Goal: Task Accomplishment & Management: Manage account settings

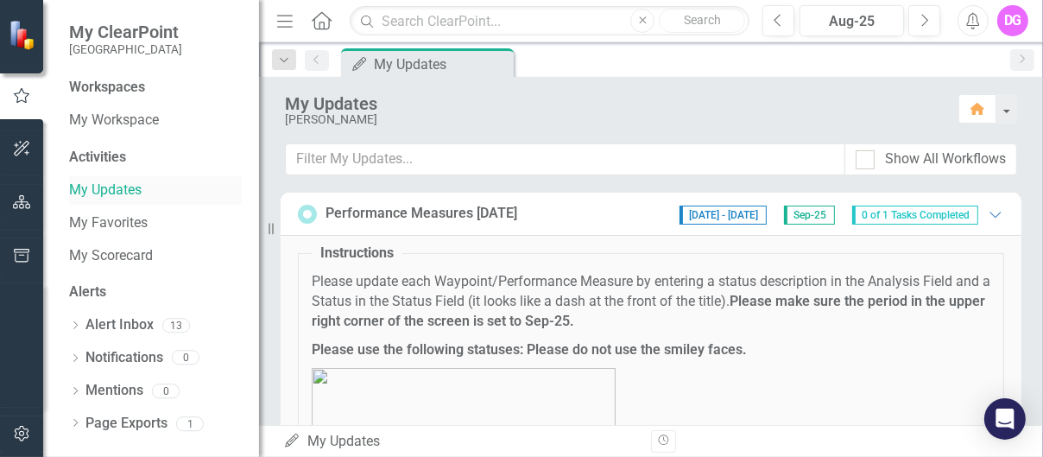
click at [121, 190] on link "My Updates" at bounding box center [155, 190] width 173 height 20
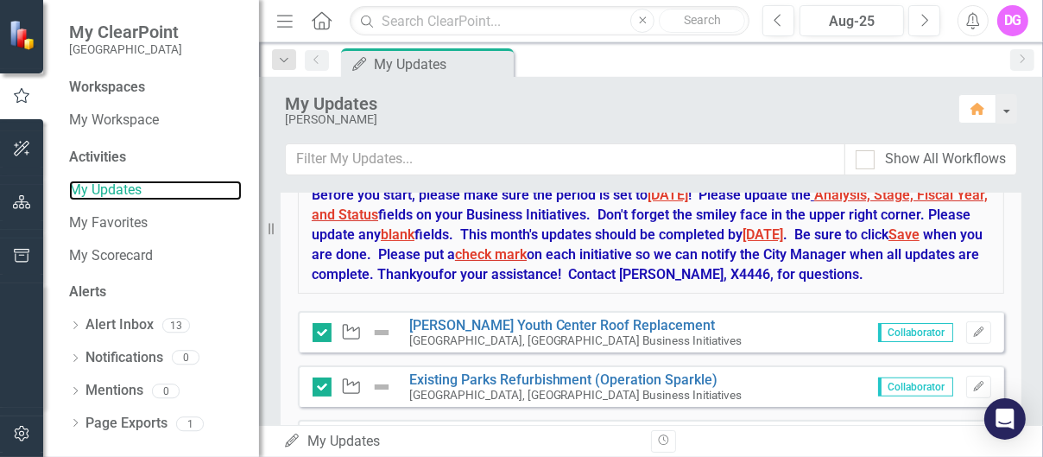
scroll to position [314, 0]
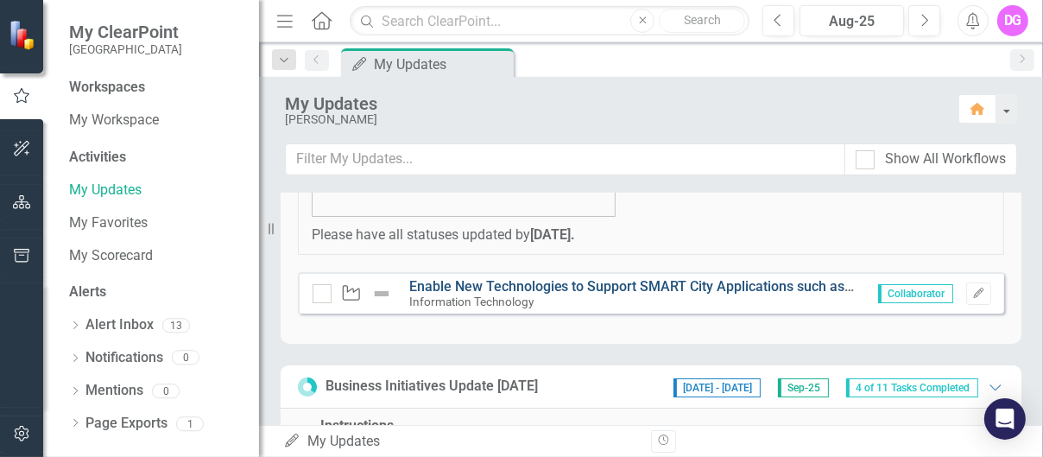
click at [515, 280] on link "Enable New Technologies to Support SMART City Applications such as Parking, Ass…" at bounding box center [788, 286] width 759 height 16
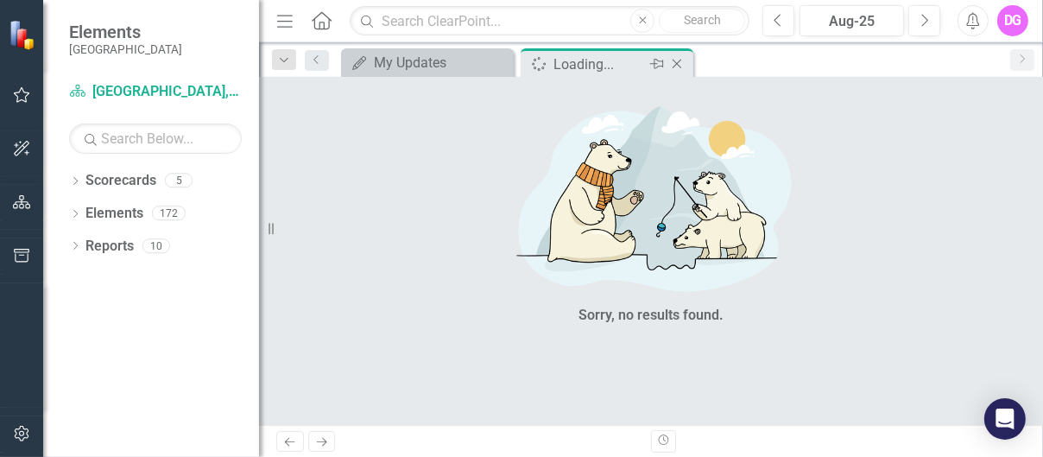
click at [676, 60] on icon "Close" at bounding box center [676, 64] width 17 height 14
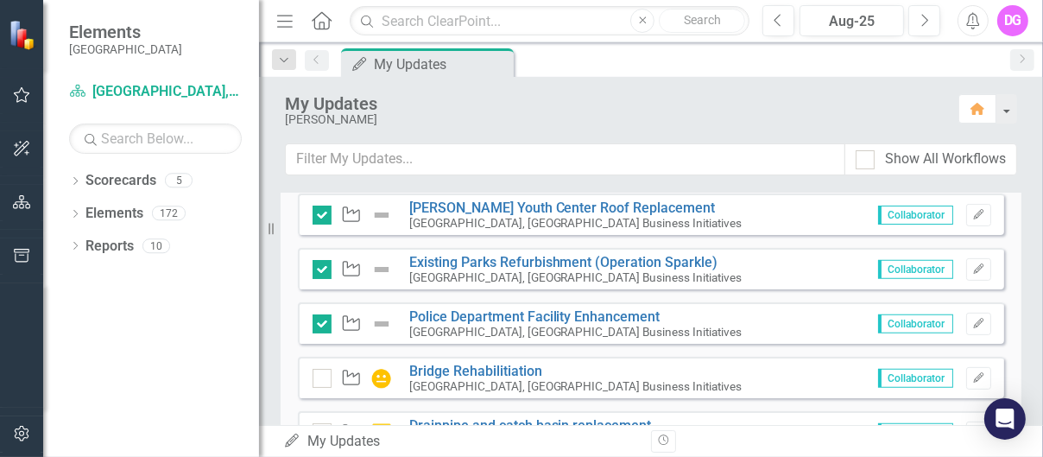
scroll to position [604, 0]
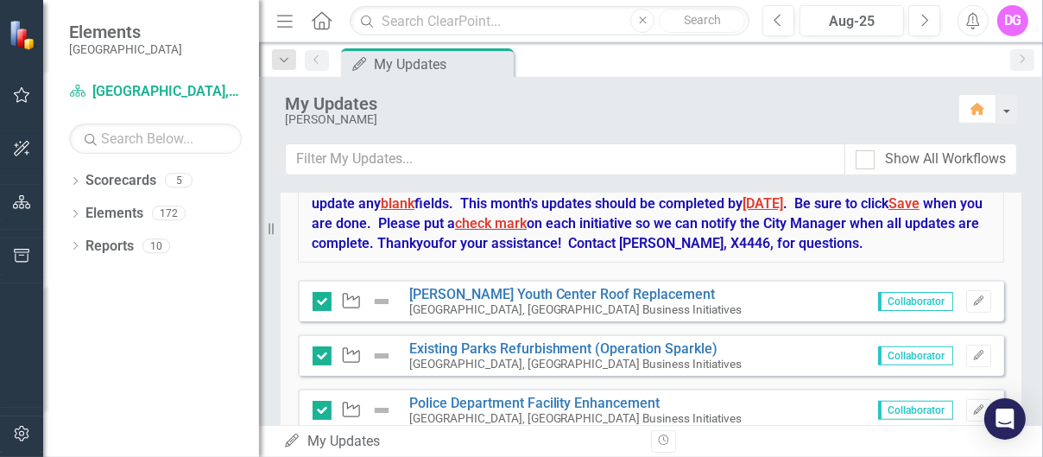
click at [384, 298] on img at bounding box center [381, 301] width 21 height 21
drag, startPoint x: 349, startPoint y: 299, endPoint x: 705, endPoint y: 297, distance: 355.7
click at [705, 297] on div "Waypoint [PERSON_NAME] Youth Center Roof Replacement [GEOGRAPHIC_DATA], [GEOGRA…" at bounding box center [651, 300] width 706 height 41
click at [380, 294] on img at bounding box center [381, 301] width 21 height 21
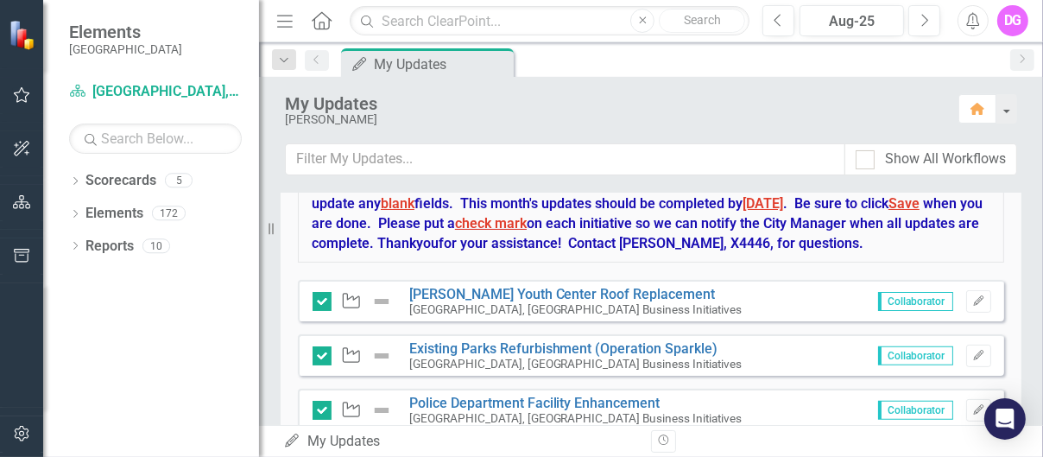
click at [376, 351] on img at bounding box center [381, 355] width 21 height 21
click at [20, 96] on icon "button" at bounding box center [22, 95] width 18 height 14
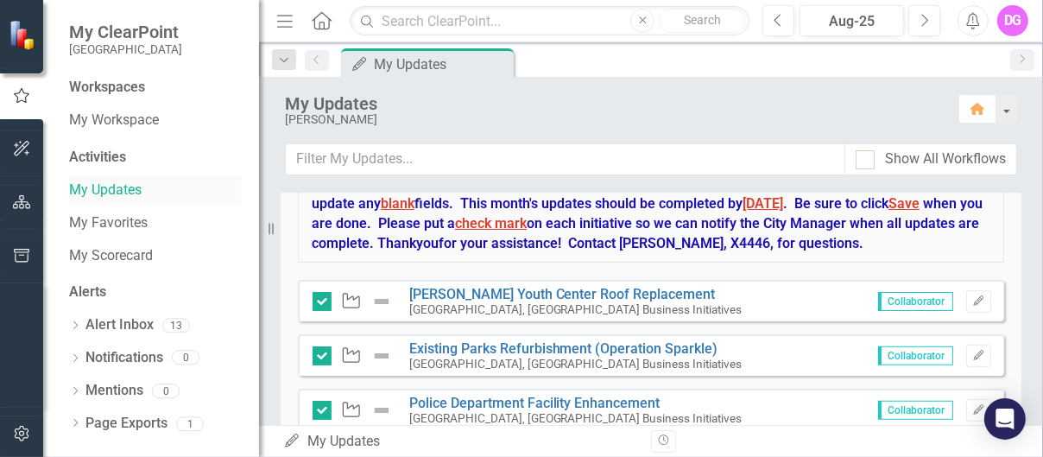
click at [128, 189] on link "My Updates" at bounding box center [155, 190] width 173 height 20
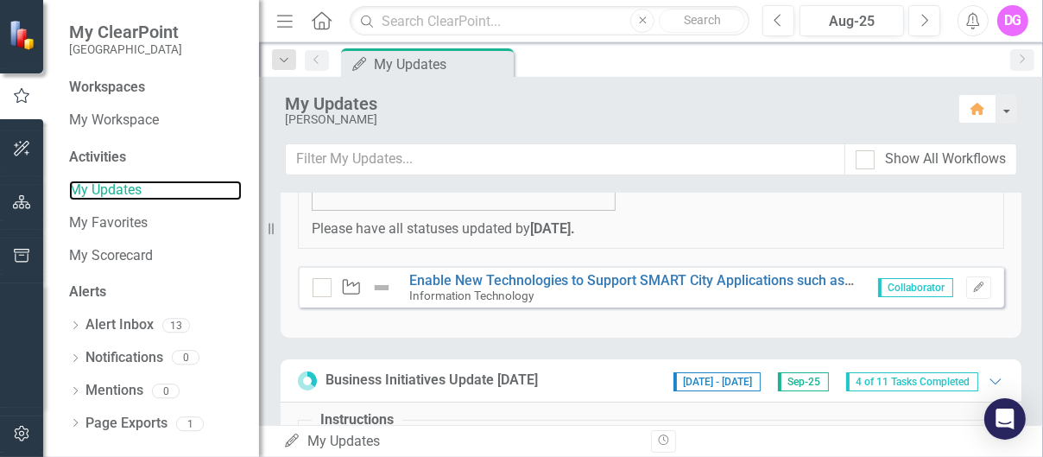
scroll to position [345, 0]
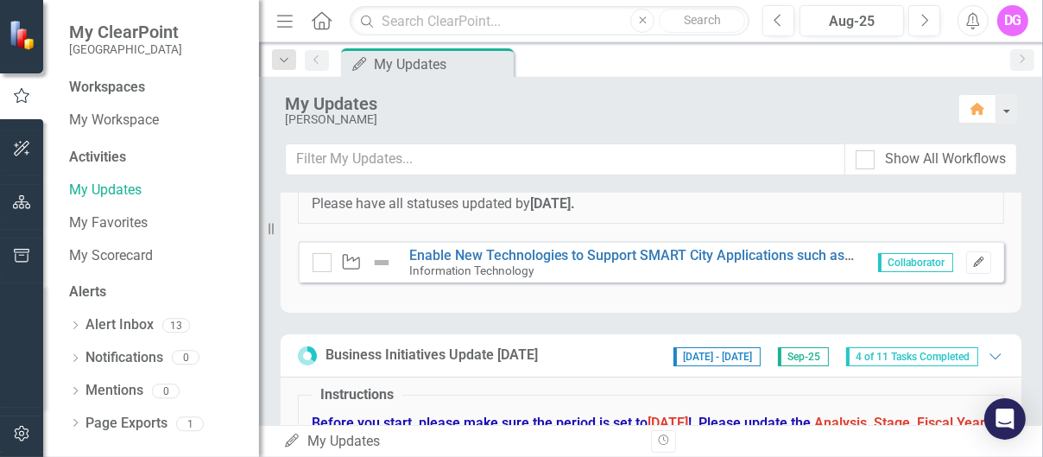
click at [972, 262] on icon "Edit" at bounding box center [978, 262] width 13 height 10
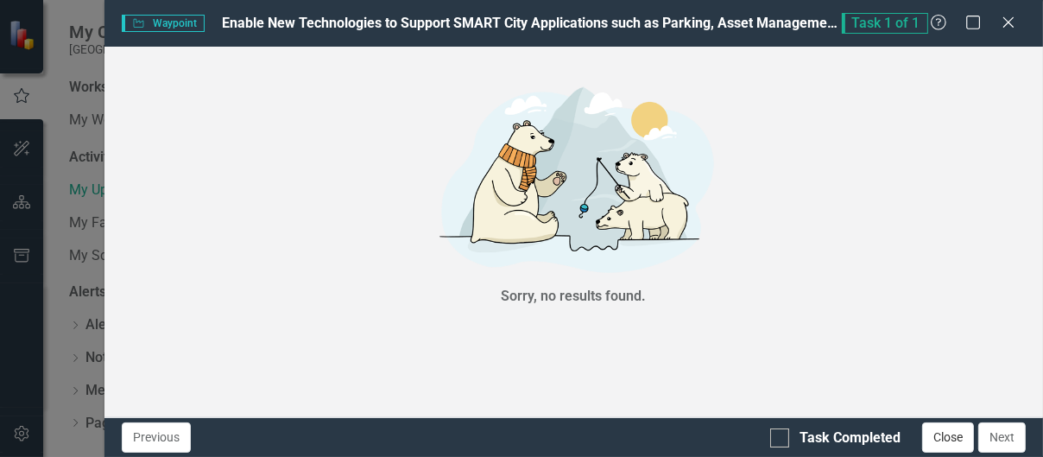
click at [939, 435] on button "Close" at bounding box center [948, 437] width 52 height 30
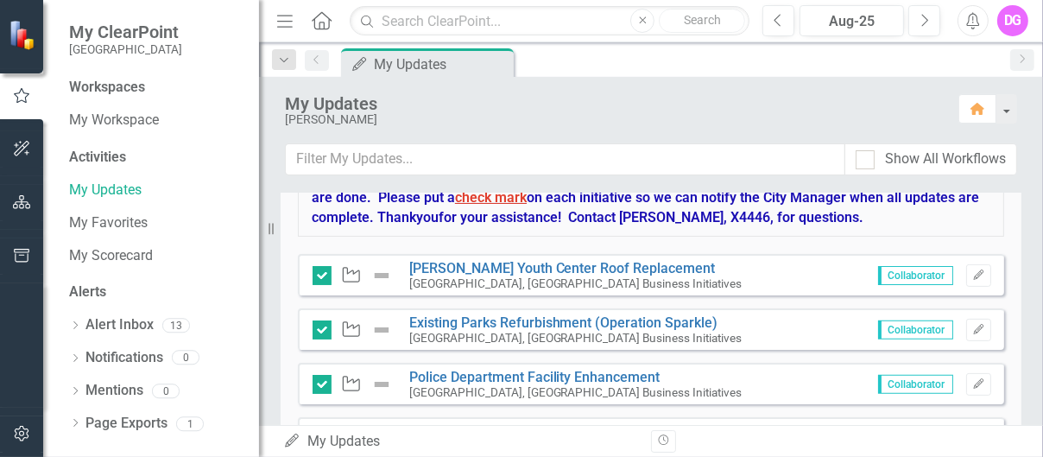
scroll to position [604, 0]
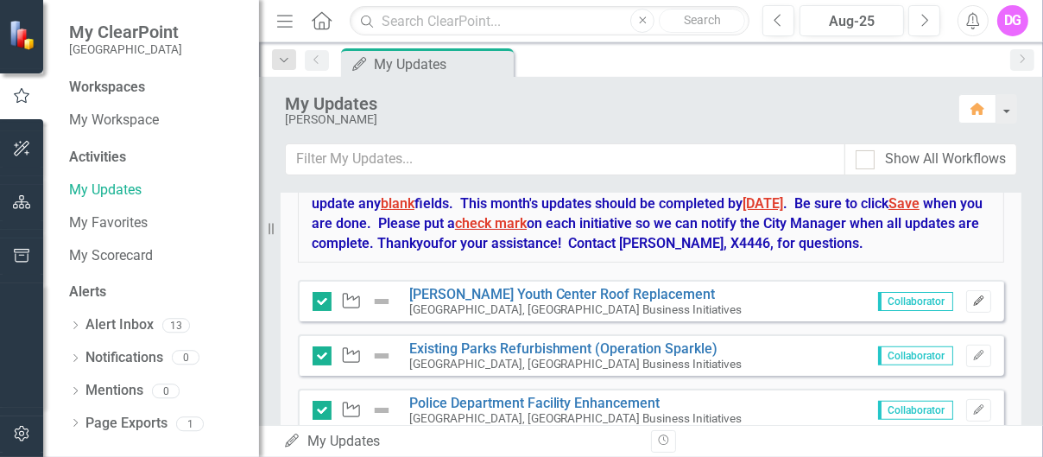
drag, startPoint x: 384, startPoint y: 299, endPoint x: 965, endPoint y: 299, distance: 581.0
click at [972, 299] on icon "Edit" at bounding box center [978, 301] width 13 height 10
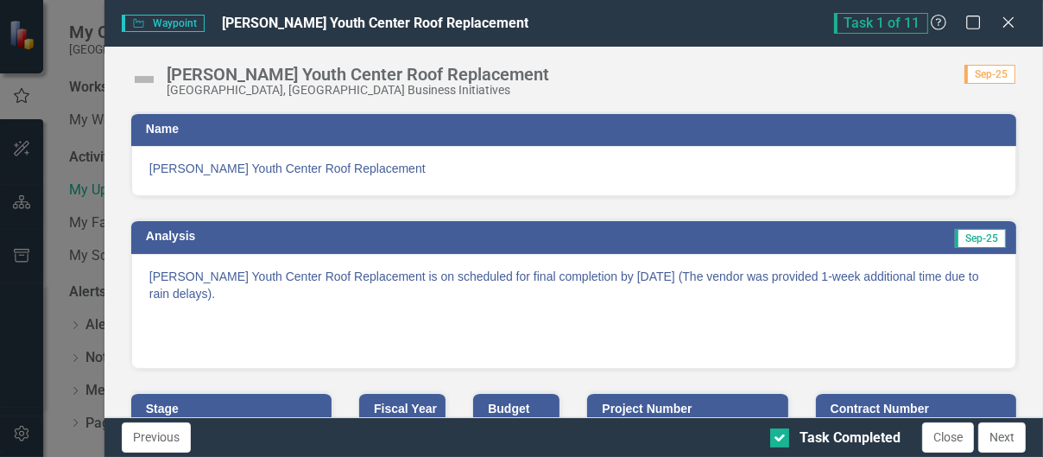
click at [143, 79] on img at bounding box center [144, 80] width 28 height 28
drag, startPoint x: 143, startPoint y: 79, endPoint x: 337, endPoint y: 71, distance: 193.6
click at [337, 71] on div "[PERSON_NAME] Youth Center Roof Replacement" at bounding box center [358, 74] width 382 height 19
drag, startPoint x: 137, startPoint y: 22, endPoint x: 453, endPoint y: 63, distance: 318.7
click at [453, 63] on div "[PERSON_NAME] Youth Center Roof Replacement [GEOGRAPHIC_DATA], [GEOGRAPHIC_DATA…" at bounding box center [573, 73] width 938 height 52
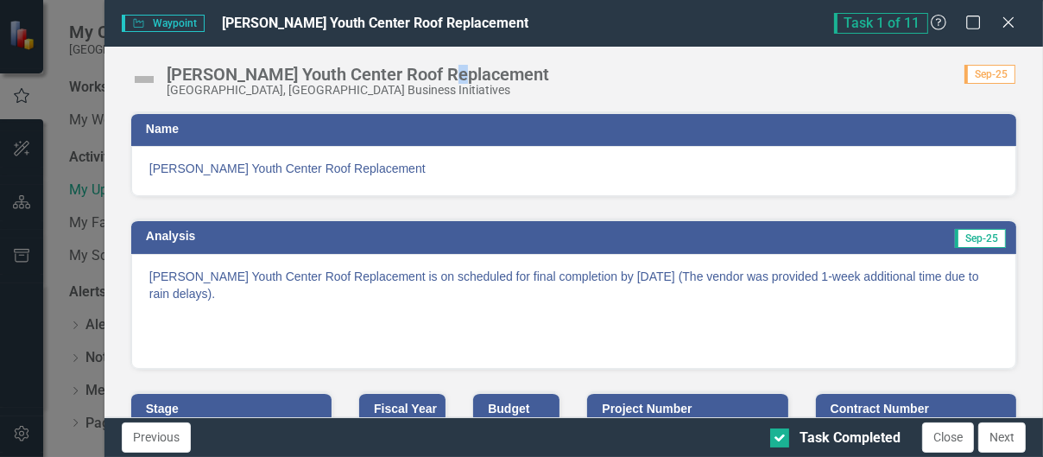
click at [174, 24] on span "Waypoint Waypoint" at bounding box center [163, 23] width 83 height 17
click at [144, 79] on img at bounding box center [144, 80] width 28 height 28
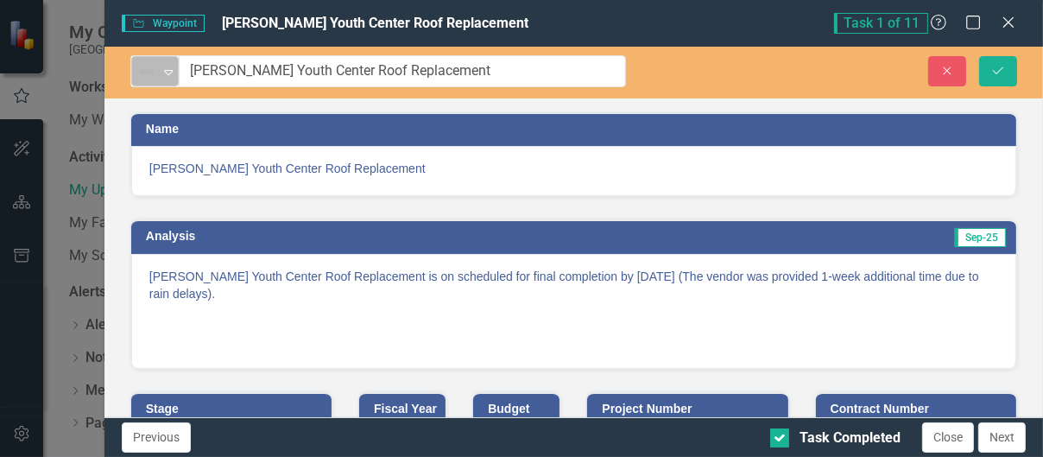
click at [174, 66] on icon "Expand" at bounding box center [168, 72] width 17 height 14
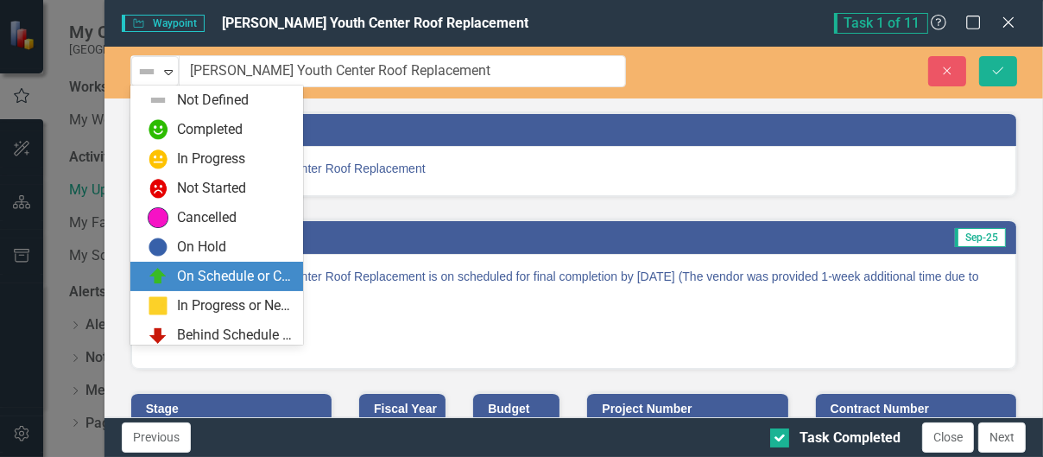
click at [199, 276] on div "On Schedule or Complete" at bounding box center [235, 277] width 116 height 20
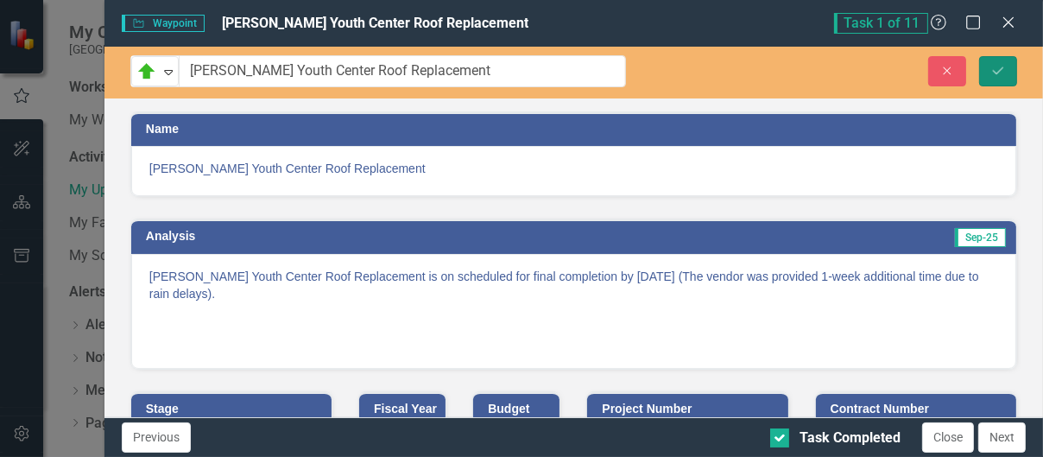
click at [997, 72] on icon "submit" at bounding box center [998, 69] width 10 height 7
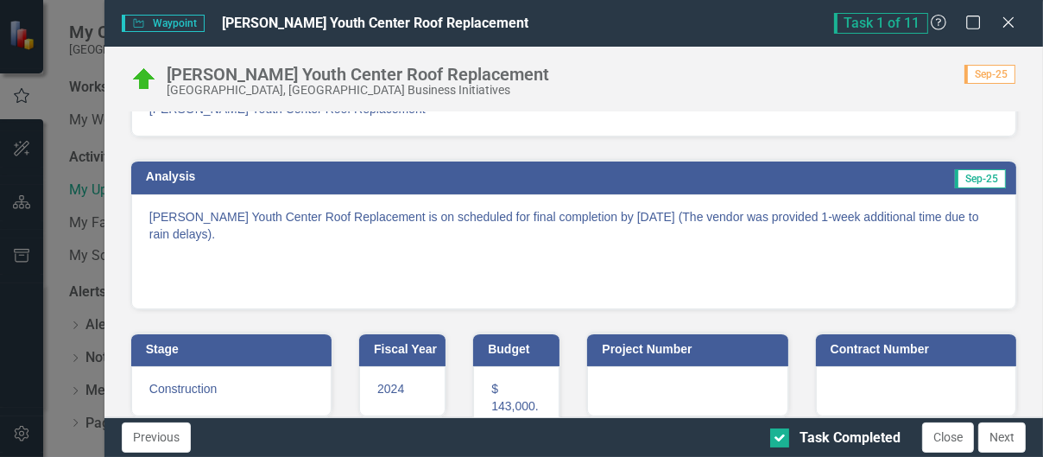
scroll to position [0, 0]
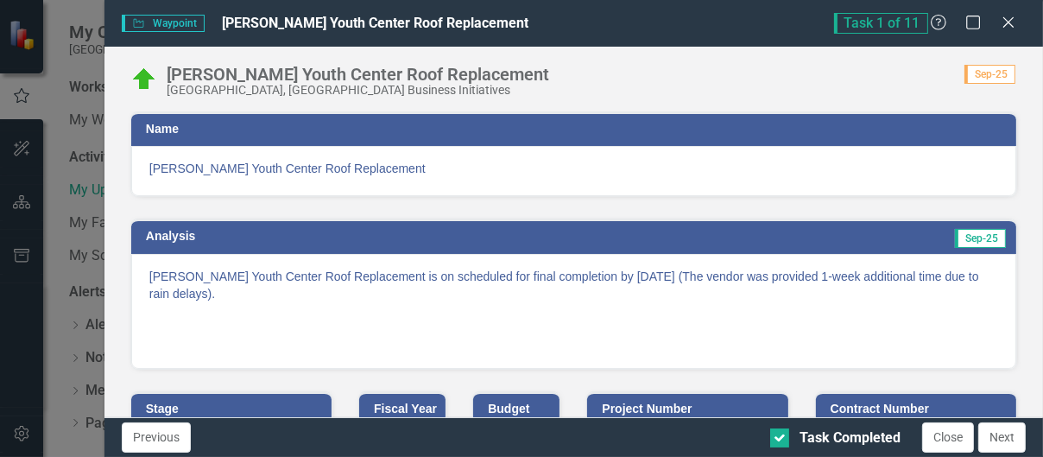
click at [18, 32] on div "Waypoint Waypoint [PERSON_NAME] Youth Center Roof Replacement Task 1 of 11 Help…" at bounding box center [521, 228] width 1043 height 457
click at [1007, 21] on icon at bounding box center [1008, 22] width 13 height 13
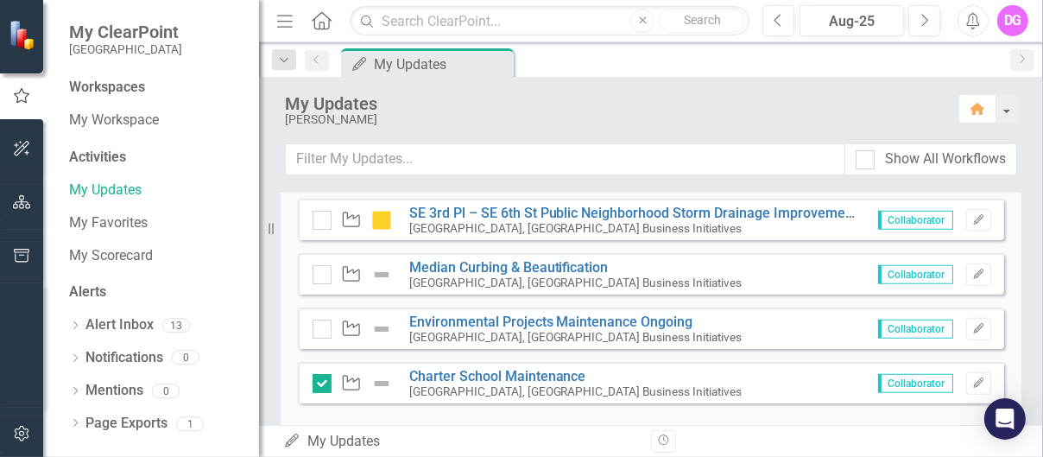
scroll to position [1091, 0]
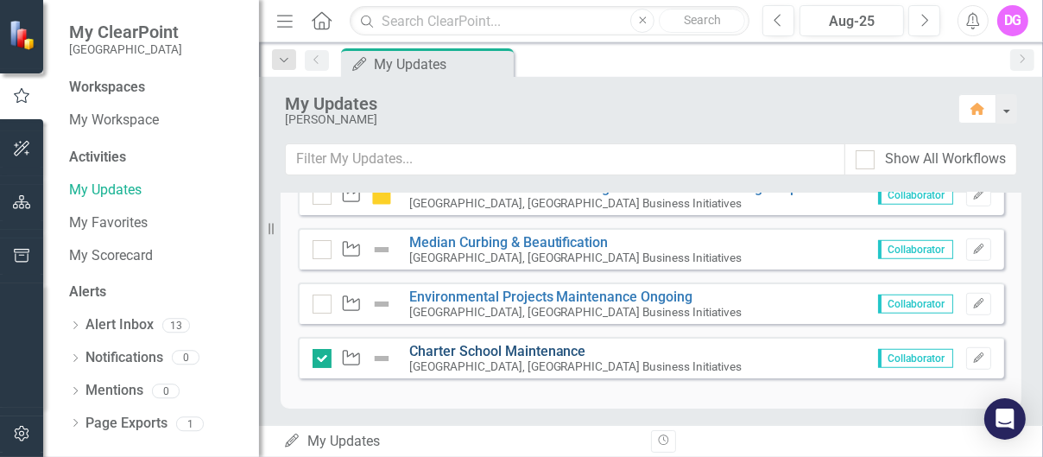
click at [539, 344] on link "Charter School Maintenance" at bounding box center [497, 351] width 177 height 16
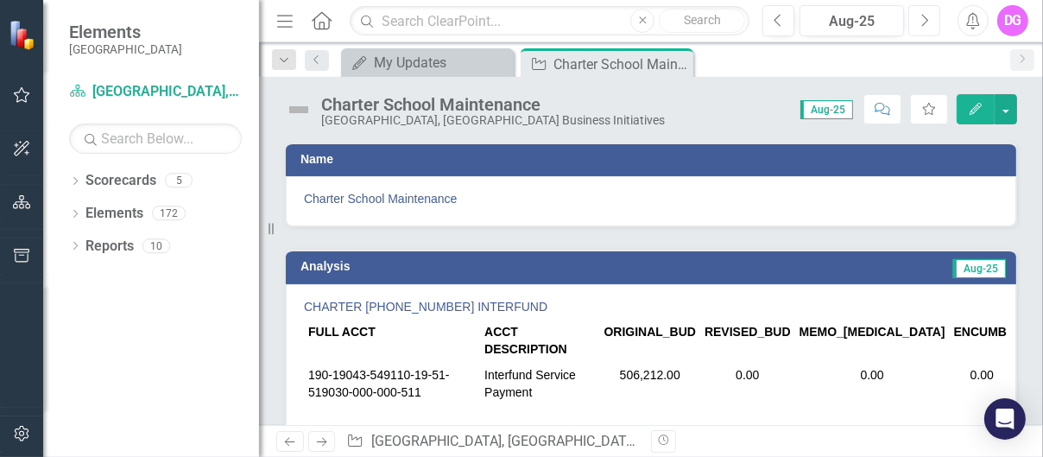
click at [928, 18] on icon "Next" at bounding box center [923, 21] width 9 height 16
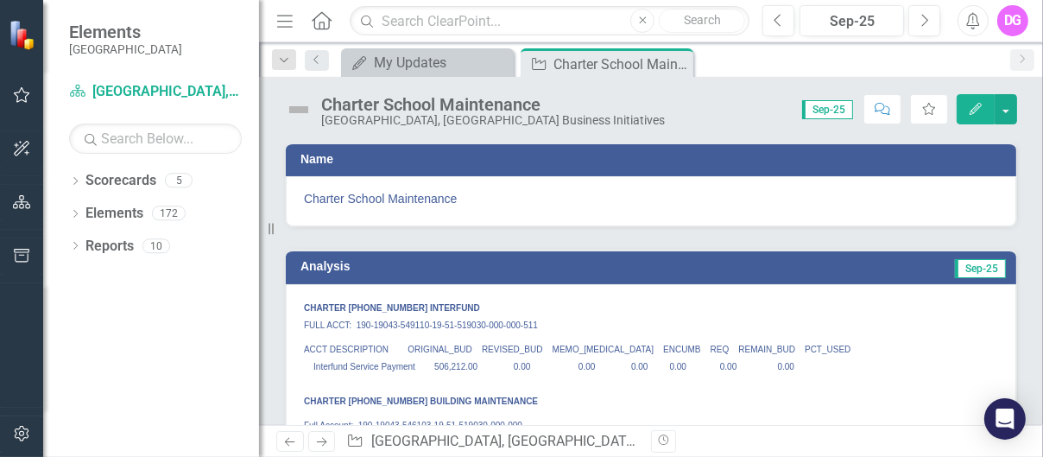
click at [305, 111] on img at bounding box center [299, 110] width 28 height 28
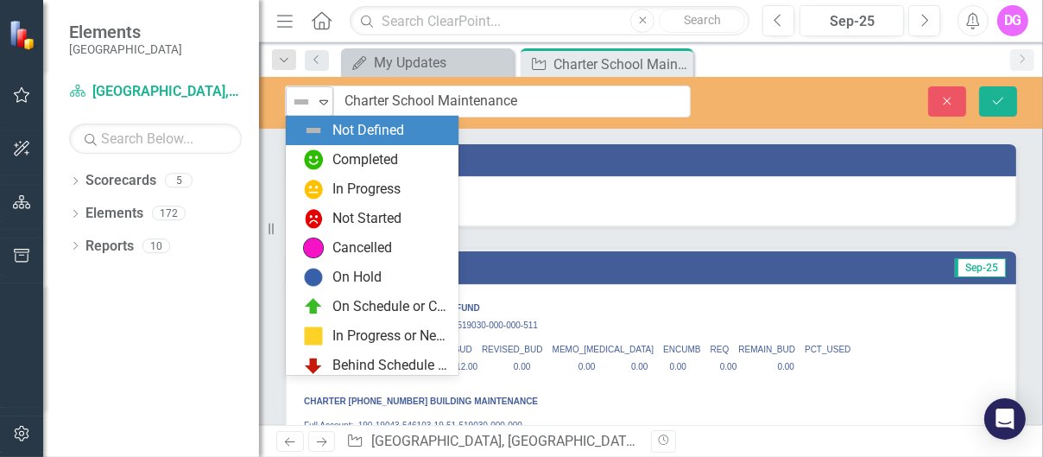
click at [326, 101] on icon at bounding box center [323, 102] width 9 height 5
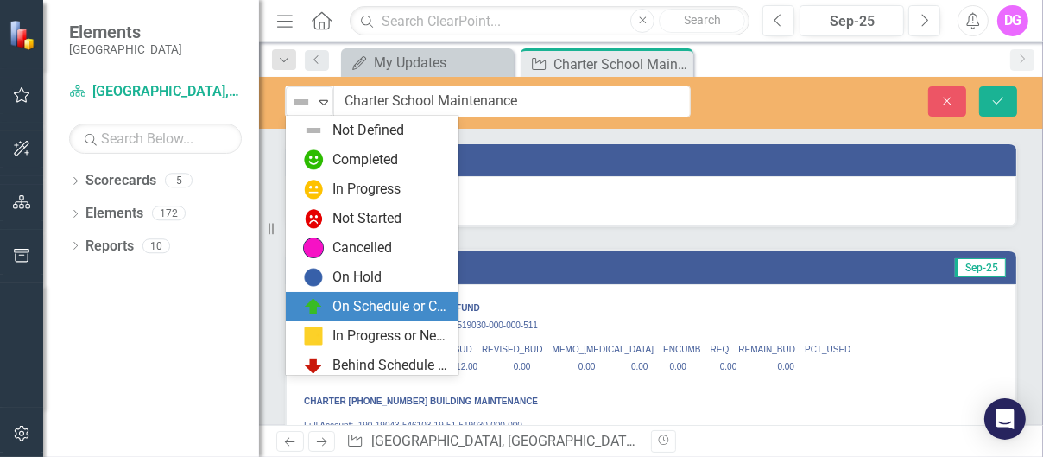
click at [357, 304] on div "On Schedule or Complete" at bounding box center [390, 307] width 116 height 20
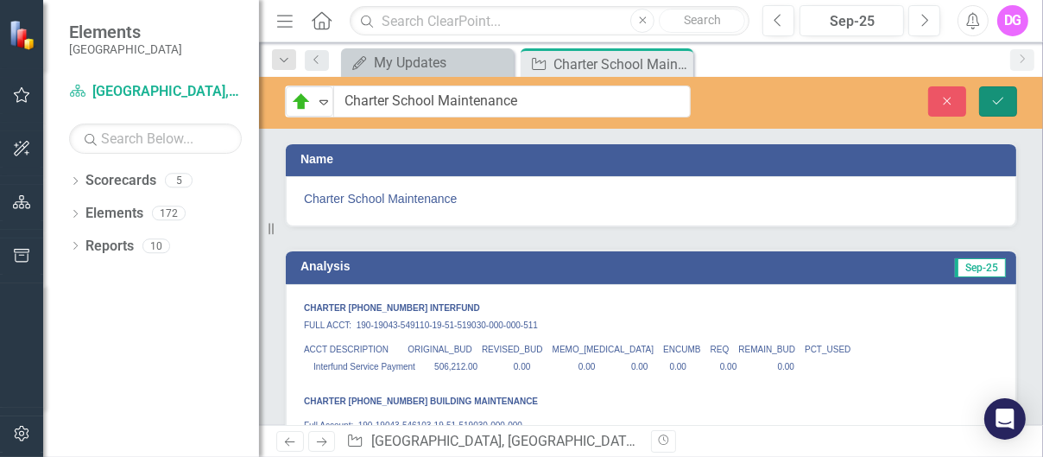
click at [999, 96] on icon "Save" at bounding box center [998, 101] width 16 height 12
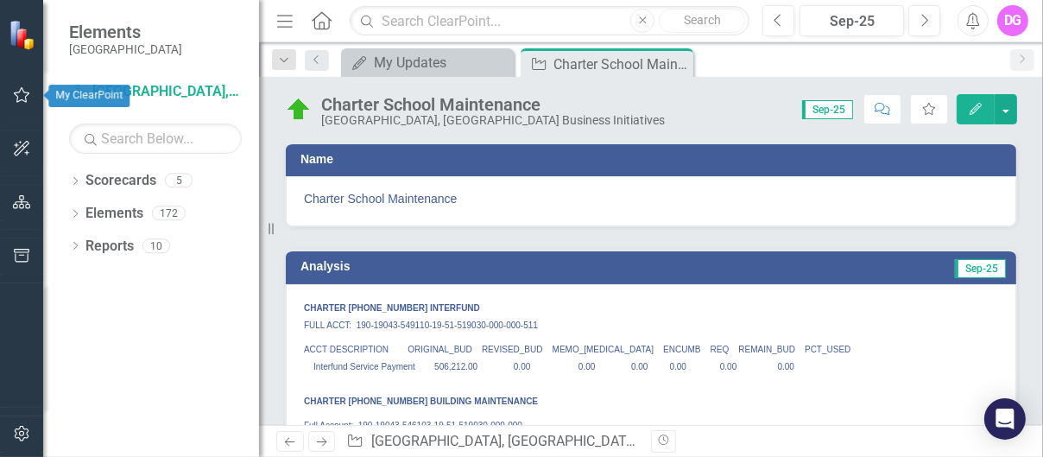
click at [22, 94] on icon "button" at bounding box center [22, 95] width 18 height 14
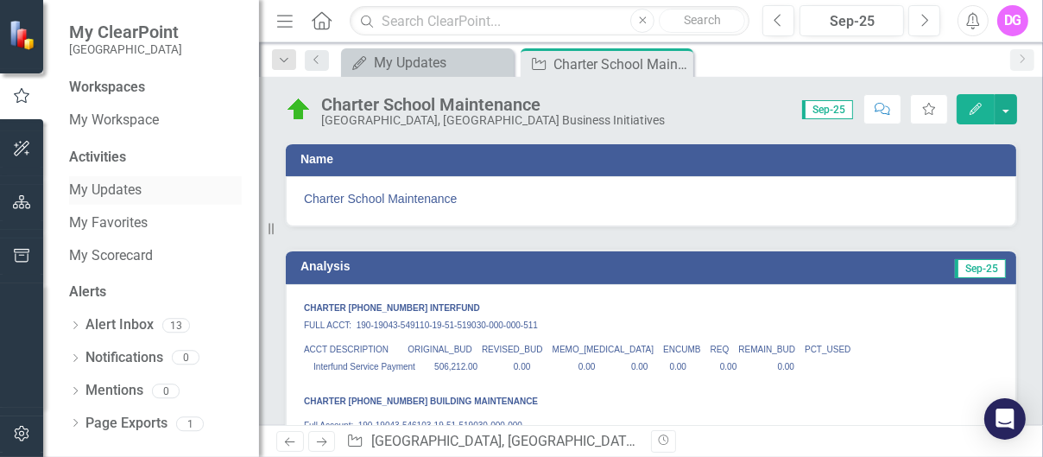
click at [84, 186] on link "My Updates" at bounding box center [155, 190] width 173 height 20
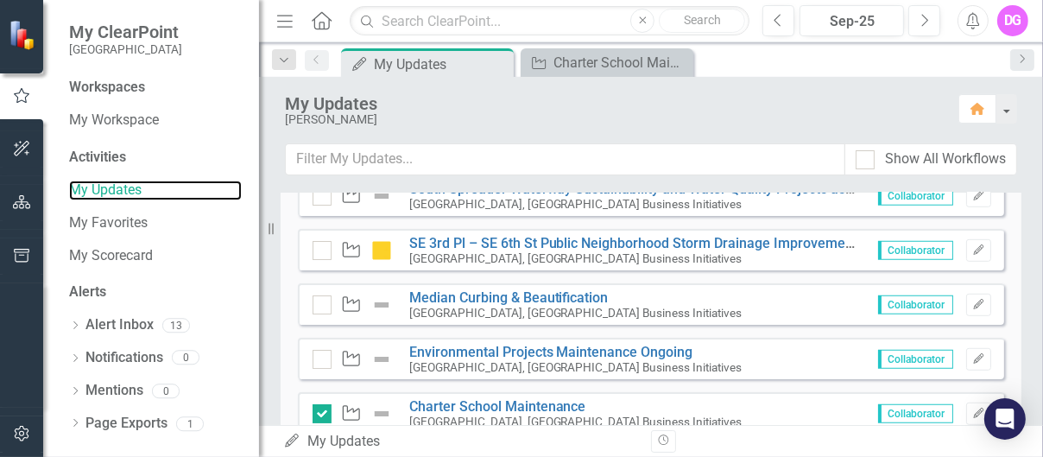
scroll to position [1091, 0]
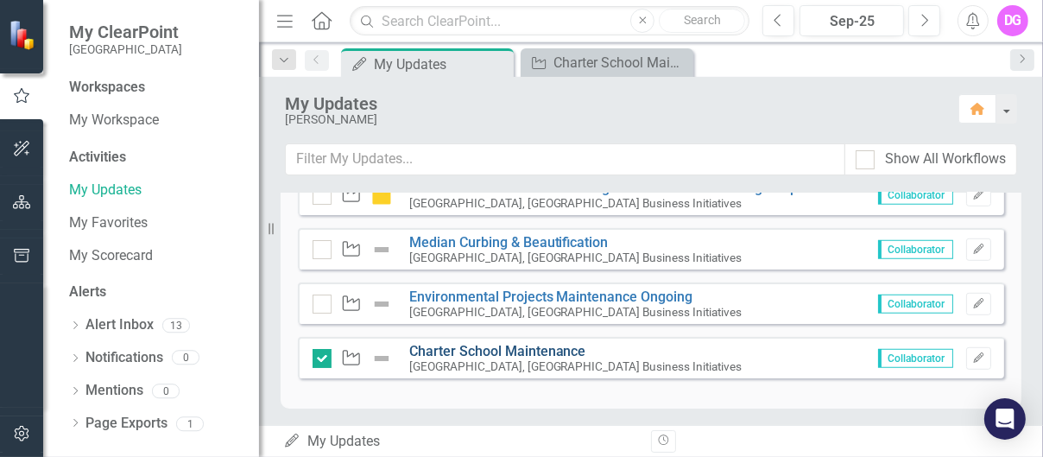
click at [502, 347] on link "Charter School Maintenance" at bounding box center [497, 351] width 177 height 16
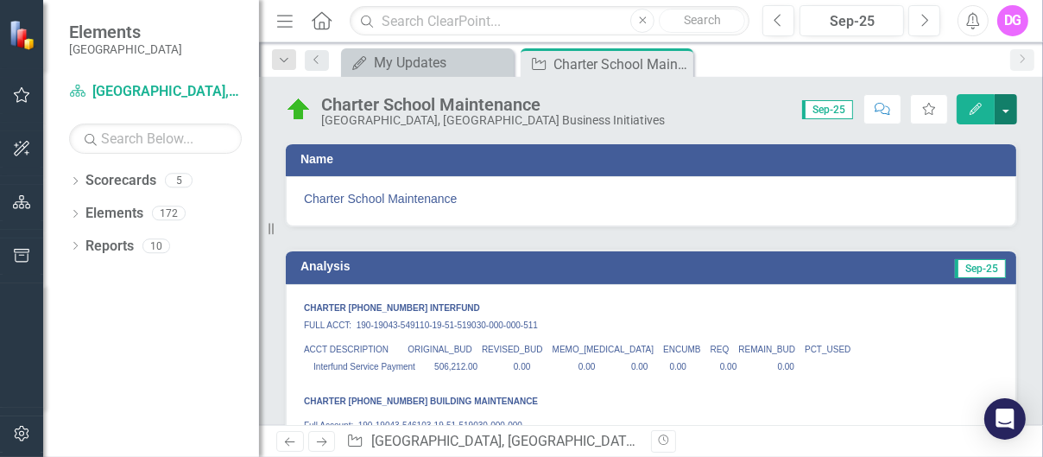
click at [1002, 113] on button "button" at bounding box center [1006, 109] width 22 height 30
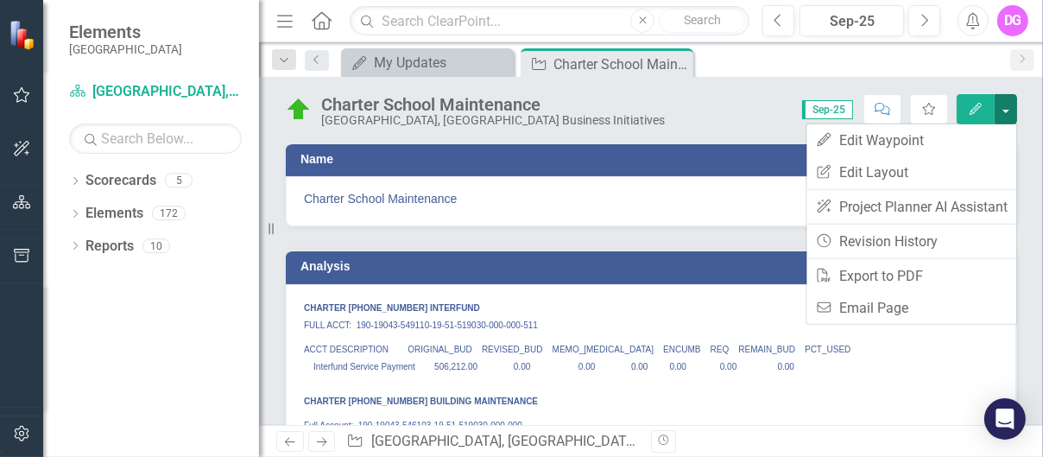
click at [896, 344] on span "ACCT DESCRIPTION ORIGINAL_BUD REVISED_BUD MEMO_[MEDICAL_DATA] ENCUMB REQ REMAIN…" at bounding box center [650, 374] width 693 height 61
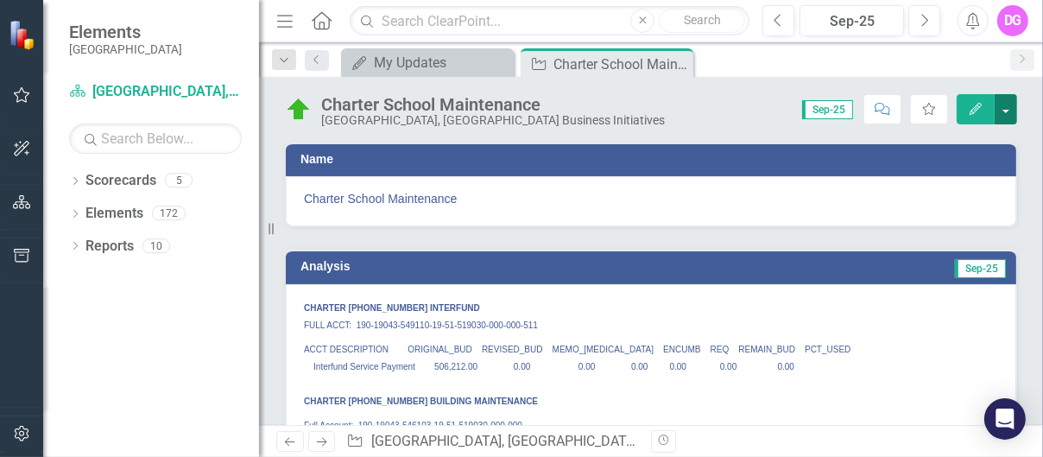
click at [1008, 111] on button "button" at bounding box center [1006, 109] width 22 height 30
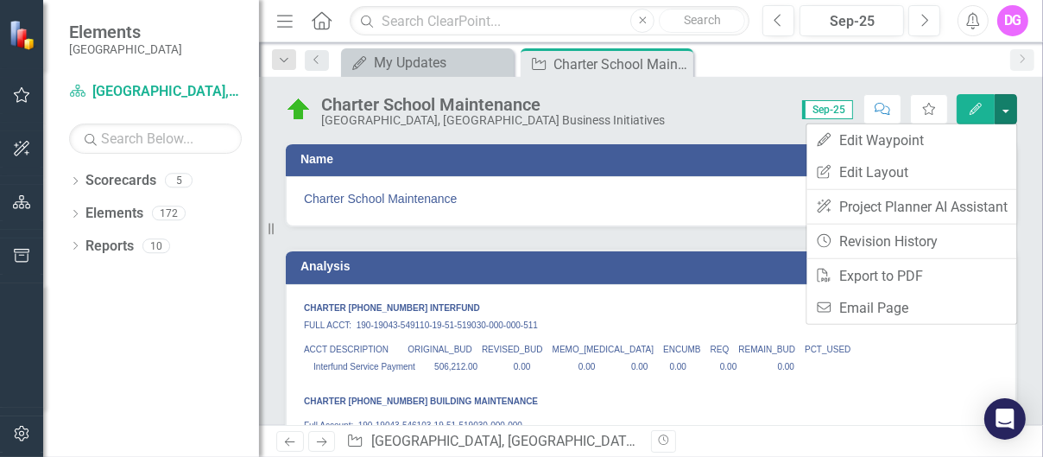
click at [901, 370] on p "ACCT DESCRIPTION ORIGINAL_BUD REVISED_BUD MEMO_[MEDICAL_DATA] ENCUMB REQ REMAIN…" at bounding box center [651, 374] width 694 height 76
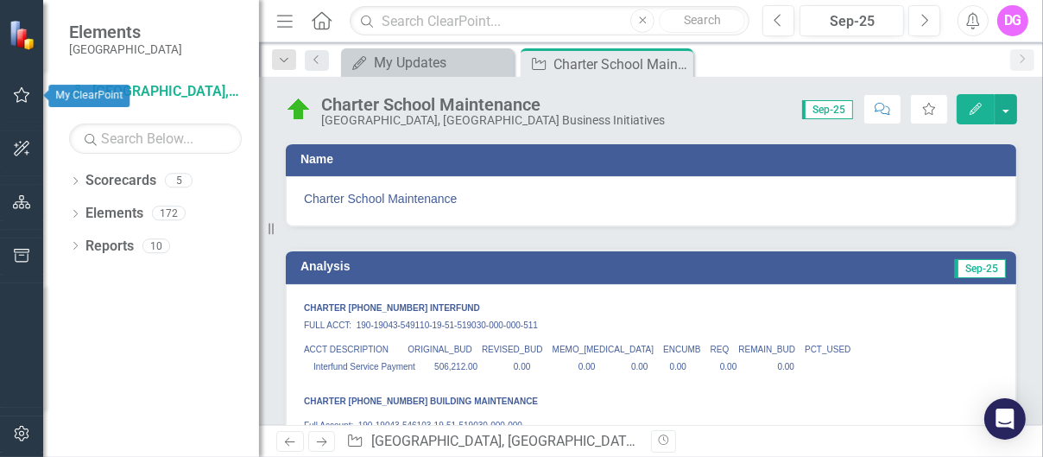
click at [30, 98] on button "button" at bounding box center [22, 96] width 39 height 36
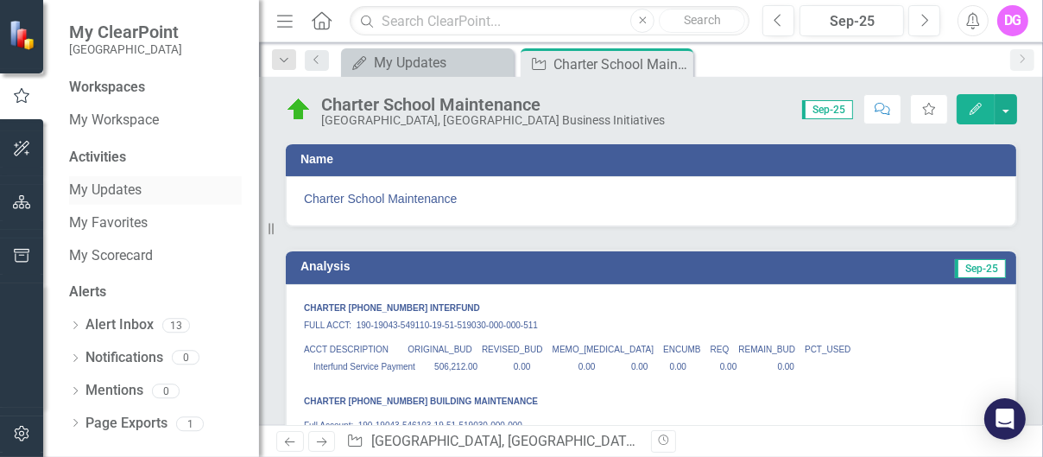
click at [117, 191] on link "My Updates" at bounding box center [155, 190] width 173 height 20
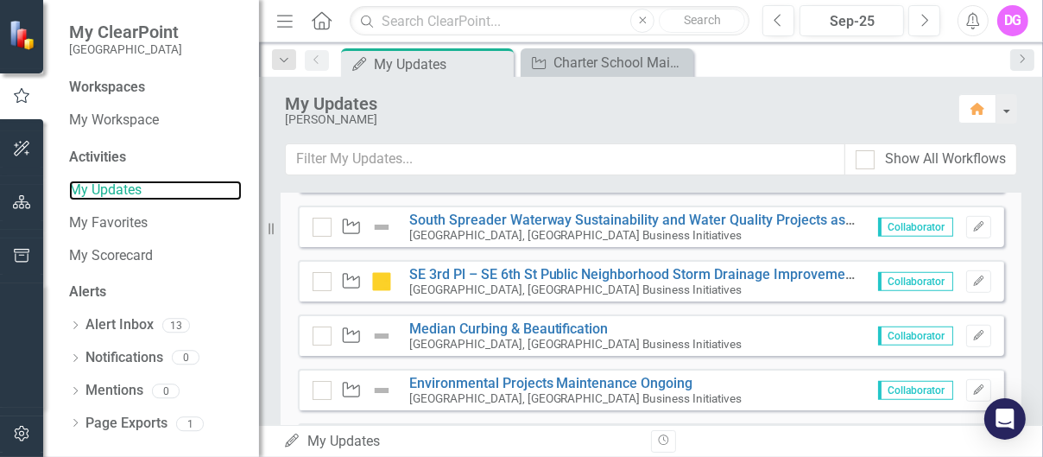
scroll to position [1091, 0]
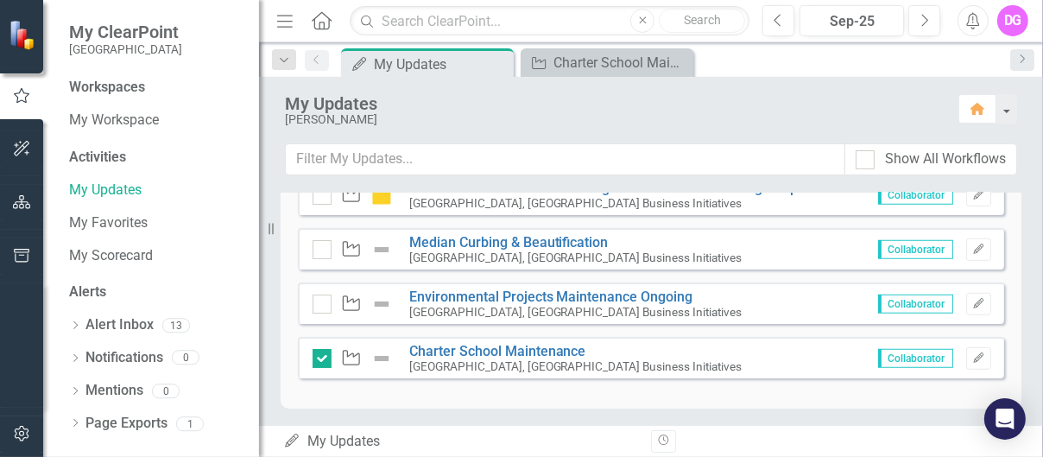
click at [383, 355] on img at bounding box center [381, 358] width 21 height 21
drag, startPoint x: 383, startPoint y: 355, endPoint x: 683, endPoint y: 365, distance: 299.8
click at [683, 365] on div "Waypoint Charter School Maintenance [GEOGRAPHIC_DATA], [GEOGRAPHIC_DATA] Busine…" at bounding box center [651, 357] width 706 height 41
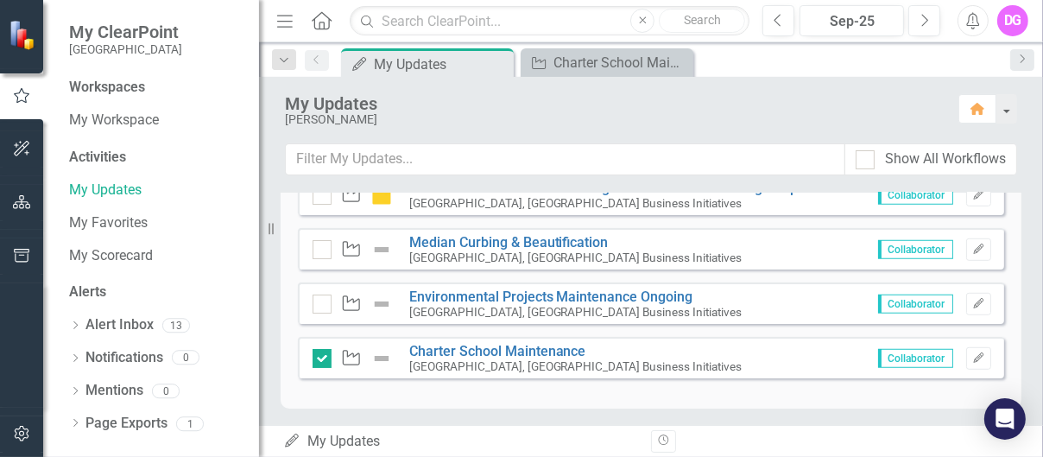
drag, startPoint x: 471, startPoint y: 344, endPoint x: 655, endPoint y: 343, distance: 183.9
click at [655, 343] on div "Waypoint Charter School Maintenance [GEOGRAPHIC_DATA], [GEOGRAPHIC_DATA] Busine…" at bounding box center [651, 357] width 706 height 41
click at [504, 350] on link "Charter School Maintenance" at bounding box center [497, 351] width 177 height 16
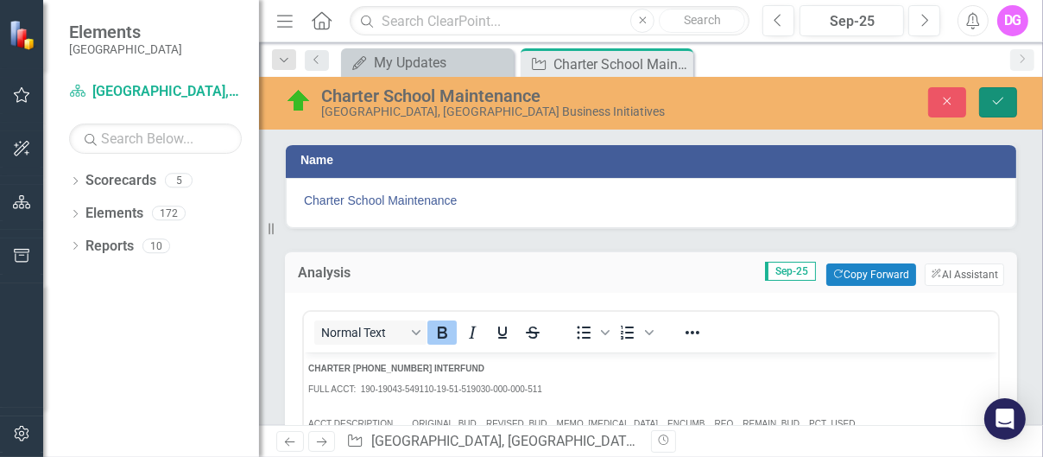
click at [994, 98] on icon "Save" at bounding box center [998, 101] width 16 height 12
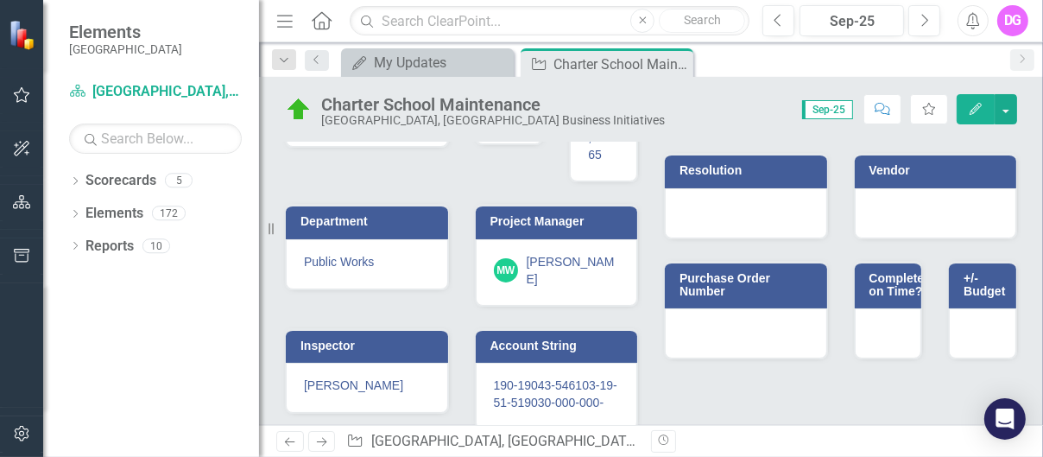
scroll to position [472, 0]
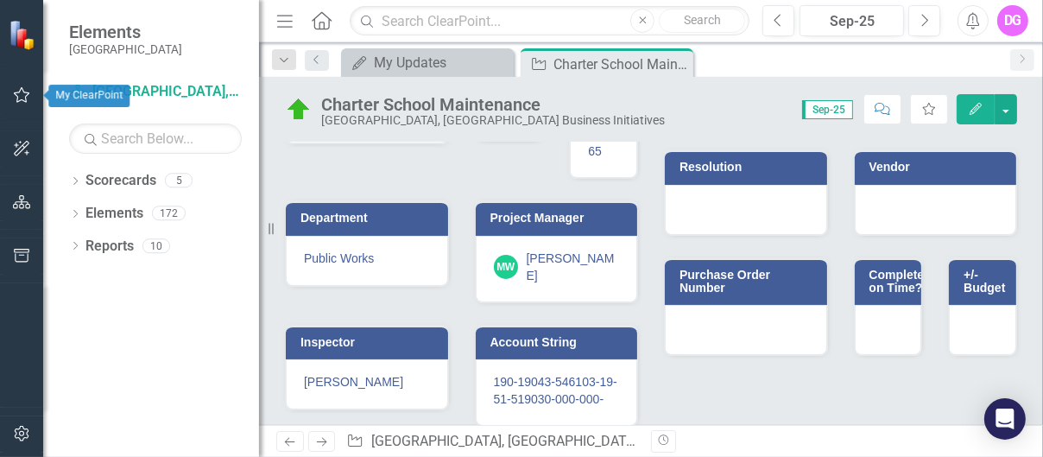
click at [19, 94] on icon "button" at bounding box center [22, 95] width 18 height 14
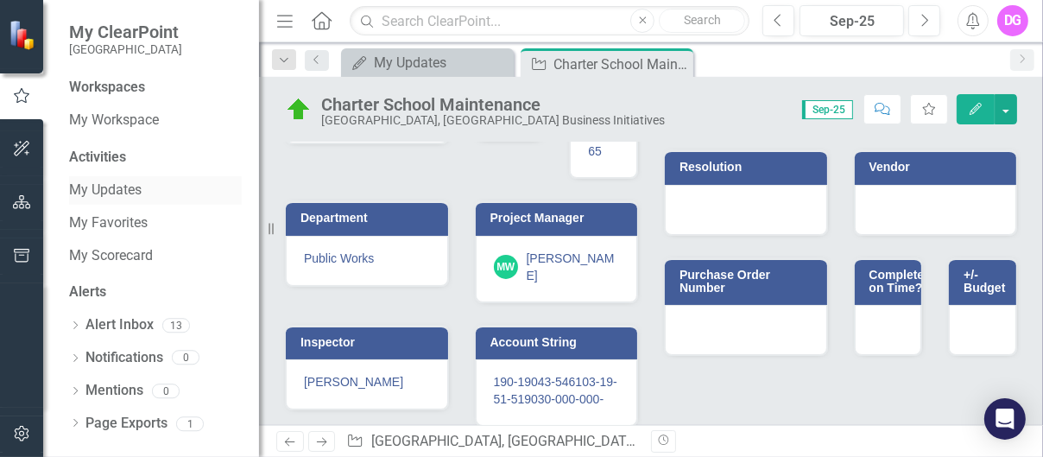
click at [111, 188] on link "My Updates" at bounding box center [155, 190] width 173 height 20
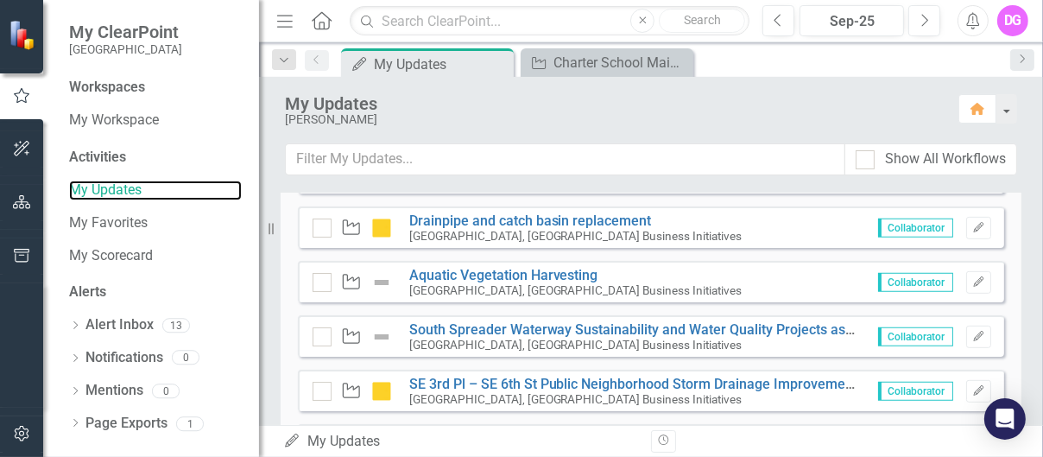
scroll to position [832, 0]
